Goal: Transaction & Acquisition: Subscribe to service/newsletter

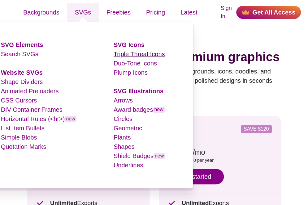
click at [127, 56] on link "Triple Threat Icons" at bounding box center [139, 54] width 51 height 7
click at [151, 52] on link "Triple Threat Icons" at bounding box center [139, 54] width 51 height 7
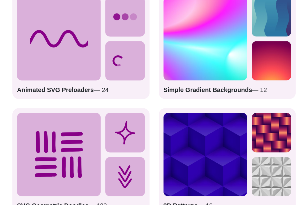
scroll to position [1330, 0]
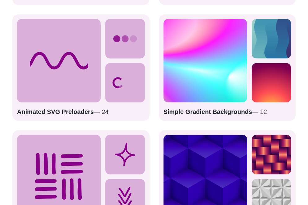
click at [62, 51] on icon at bounding box center [59, 61] width 84 height 84
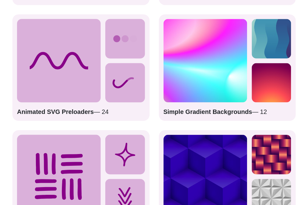
click at [71, 114] on strong "Animated SVG Preloaders" at bounding box center [55, 111] width 77 height 7
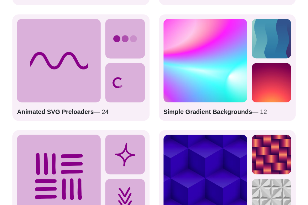
click at [101, 114] on p "Animated SVG Preloaders — 24" at bounding box center [81, 111] width 128 height 9
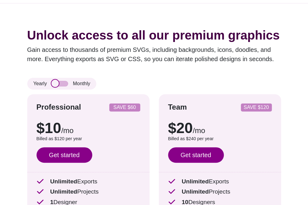
scroll to position [0, 0]
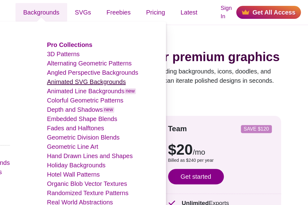
click at [69, 81] on link "Animated SVG Backgrounds" at bounding box center [86, 82] width 79 height 7
